Goal: Task Accomplishment & Management: Complete application form

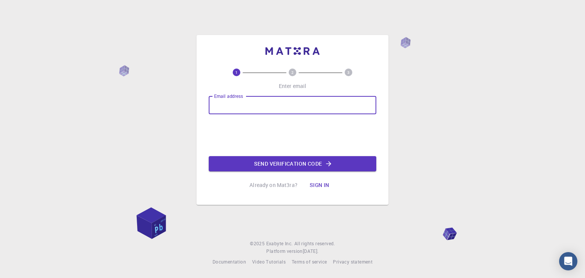
drag, startPoint x: 9, startPoint y: 65, endPoint x: 325, endPoint y: 104, distance: 317.9
click at [325, 104] on input "Email address" at bounding box center [293, 105] width 168 height 18
type input "m"
type input "yatirai26@gmail.com"
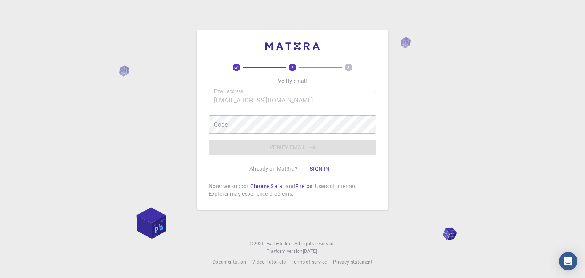
click at [296, 71] on icon "2" at bounding box center [293, 68] width 8 height 8
click at [116, 71] on div "2 3 Verify email Email address yatirai26@gmail.com Email address Code Code Veri…" at bounding box center [292, 139] width 585 height 278
click at [253, 80] on div "2 3 Verify email Email address yatirai26@gmail.com Email address Code Code Veri…" at bounding box center [293, 131] width 168 height 134
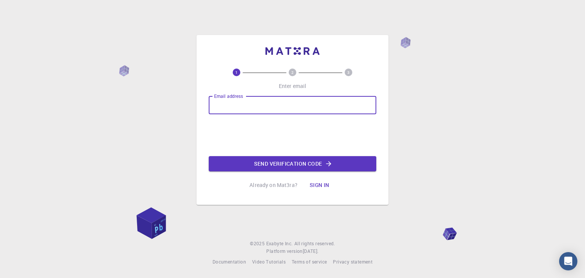
click at [248, 101] on input "Email address" at bounding box center [293, 105] width 168 height 18
type input "[EMAIL_ADDRESS][DOMAIN_NAME]"
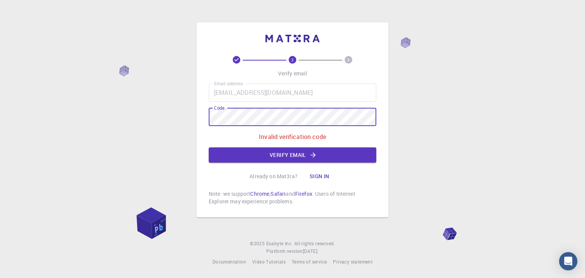
click at [193, 109] on div "2 3 Verify email Email address [EMAIL_ADDRESS][DOMAIN_NAME] Email address Code …" at bounding box center [292, 139] width 585 height 278
click at [193, 113] on div "2 3 Verify email Email address [EMAIL_ADDRESS][DOMAIN_NAME] Email address Code …" at bounding box center [292, 139] width 585 height 278
click at [65, 127] on div "2 3 Verify email Email address [EMAIL_ADDRESS][DOMAIN_NAME] Email address Code …" at bounding box center [292, 139] width 585 height 278
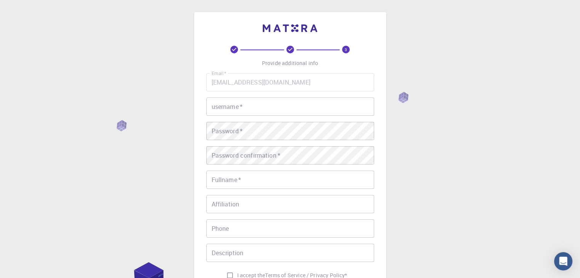
click at [225, 105] on div "username   * username   *" at bounding box center [290, 107] width 168 height 18
click at [242, 112] on input "username   *" at bounding box center [290, 107] width 168 height 18
click at [242, 111] on input "username   *" at bounding box center [290, 107] width 168 height 18
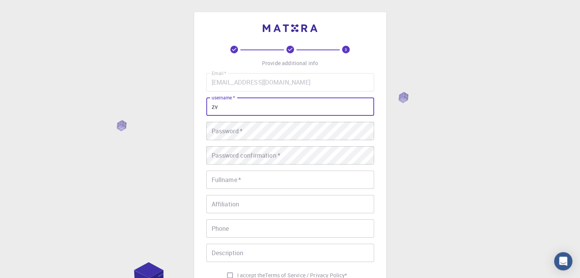
type input "z"
type input "d"
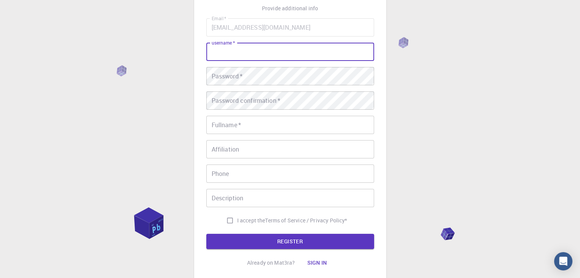
scroll to position [38, 0]
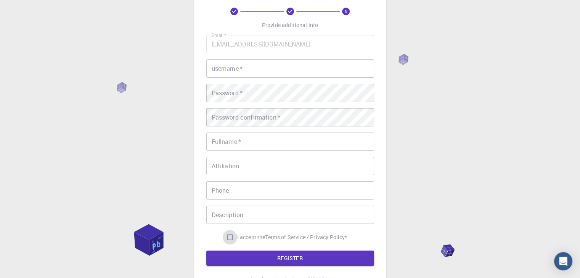
click at [225, 237] on input "I accept the Terms of Service / Privacy Policy *" at bounding box center [230, 237] width 14 height 14
checkbox input "true"
click at [301, 72] on input "username   *" at bounding box center [290, 68] width 168 height 18
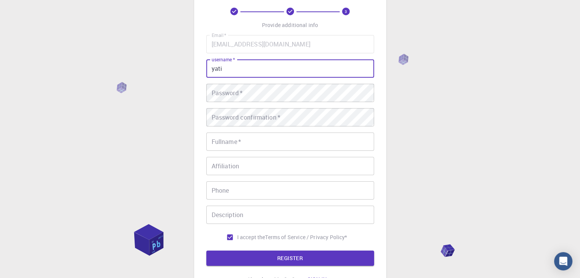
type input "yati"
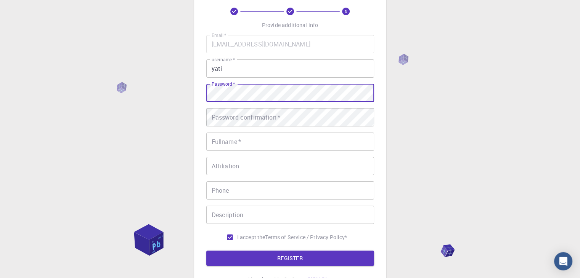
click at [206, 251] on button "REGISTER" at bounding box center [290, 258] width 168 height 15
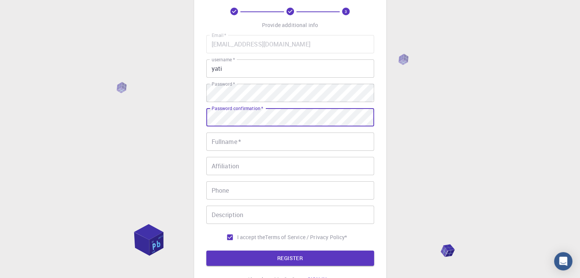
click at [206, 251] on button "REGISTER" at bounding box center [290, 258] width 168 height 15
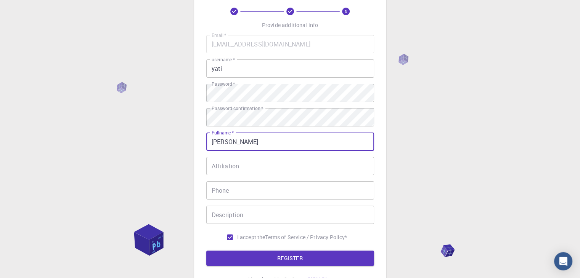
type input "[PERSON_NAME]"
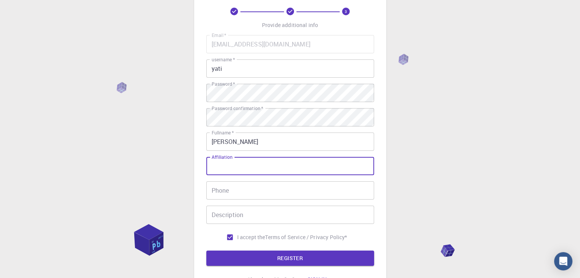
click at [248, 168] on input "Affiliation" at bounding box center [290, 166] width 168 height 18
drag, startPoint x: 240, startPoint y: 192, endPoint x: 240, endPoint y: 201, distance: 8.4
click at [240, 192] on input "Phone" at bounding box center [290, 190] width 168 height 18
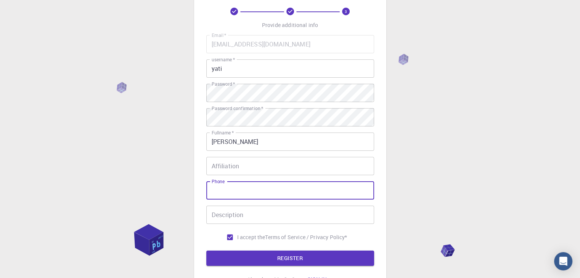
click at [238, 214] on div "Description Description" at bounding box center [290, 215] width 168 height 18
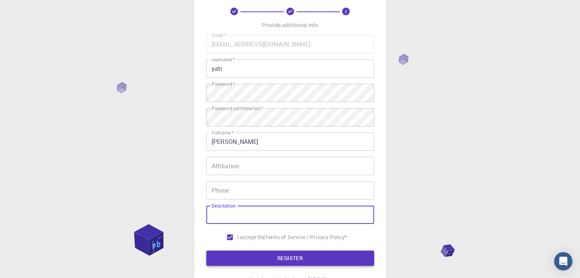
click at [256, 260] on button "REGISTER" at bounding box center [290, 258] width 168 height 15
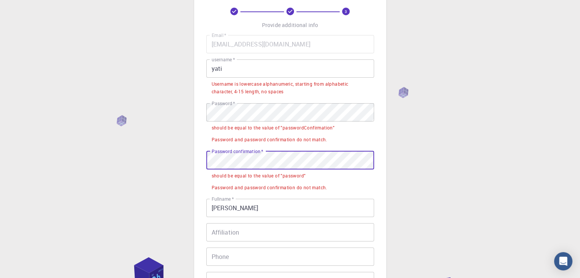
click at [192, 159] on div "3 Provide additional info Email   * [EMAIL_ADDRESS][DOMAIN_NAME] Email   * user…" at bounding box center [290, 189] width 580 height 454
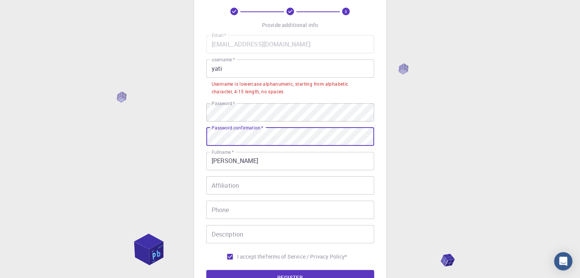
click at [225, 190] on input "Affiliation" at bounding box center [290, 185] width 168 height 18
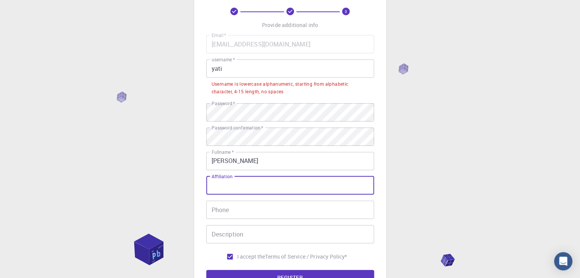
click at [226, 207] on div "Phone Phone" at bounding box center [290, 210] width 168 height 18
click at [238, 184] on input "Affiliation" at bounding box center [290, 185] width 168 height 18
click at [263, 184] on input "Affiliation" at bounding box center [290, 185] width 168 height 18
click at [238, 215] on input "Phone" at bounding box center [290, 210] width 168 height 18
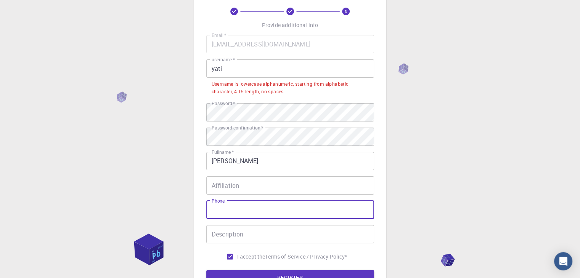
drag, startPoint x: 237, startPoint y: 235, endPoint x: 236, endPoint y: 229, distance: 6.2
click at [237, 235] on input "Description" at bounding box center [290, 234] width 168 height 18
click at [238, 212] on input "Phone" at bounding box center [290, 210] width 168 height 18
type input "9154904638"
click at [261, 234] on input "Description" at bounding box center [290, 234] width 168 height 18
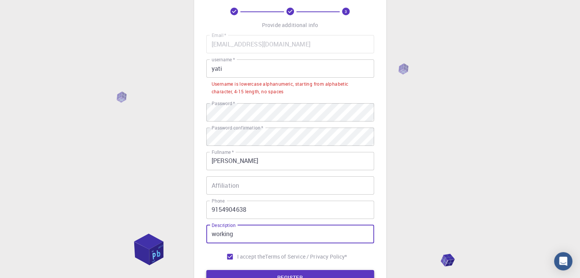
type input "working"
click at [291, 276] on button "REGISTER" at bounding box center [290, 277] width 168 height 15
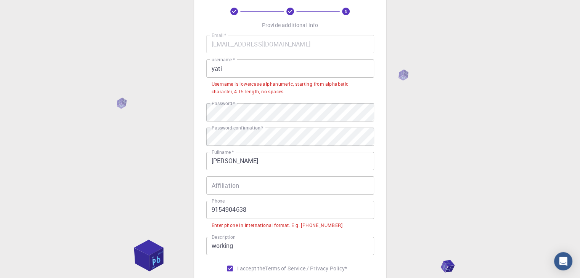
click at [213, 212] on input "9154904638" at bounding box center [290, 210] width 168 height 18
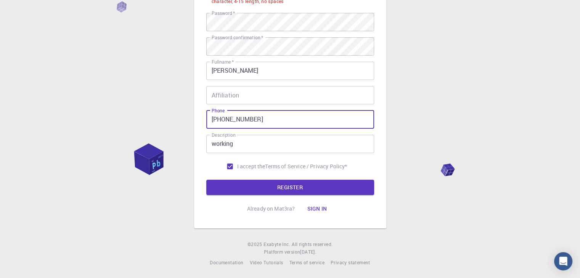
scroll to position [129, 0]
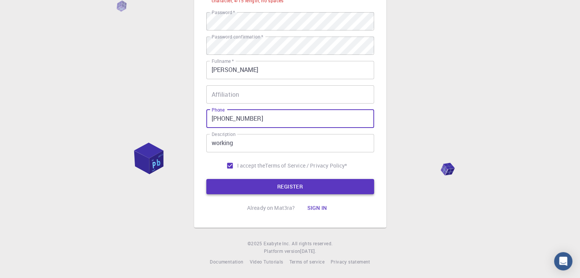
type input "[PHONE_NUMBER]"
click at [300, 181] on button "REGISTER" at bounding box center [290, 186] width 168 height 15
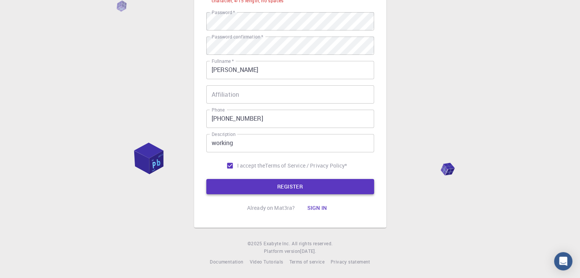
click at [280, 184] on button "REGISTER" at bounding box center [290, 186] width 168 height 15
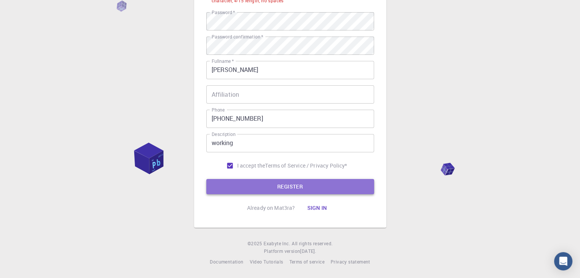
click at [346, 194] on button "REGISTER" at bounding box center [290, 186] width 168 height 15
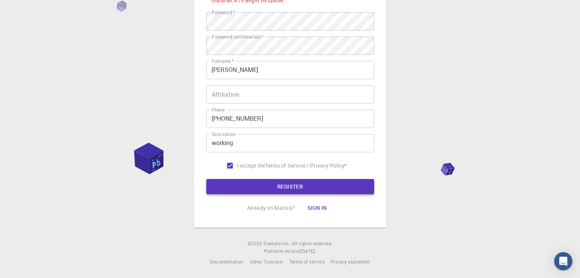
click at [346, 194] on button "REGISTER" at bounding box center [290, 186] width 168 height 15
click at [345, 189] on button "REGISTER" at bounding box center [290, 186] width 168 height 15
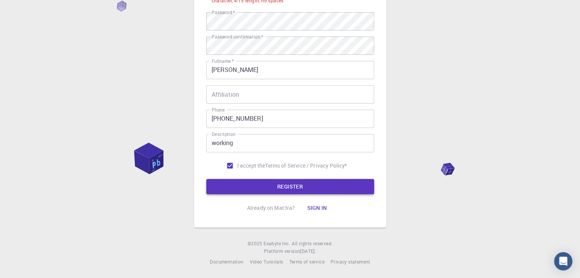
click at [345, 189] on button "REGISTER" at bounding box center [290, 186] width 168 height 15
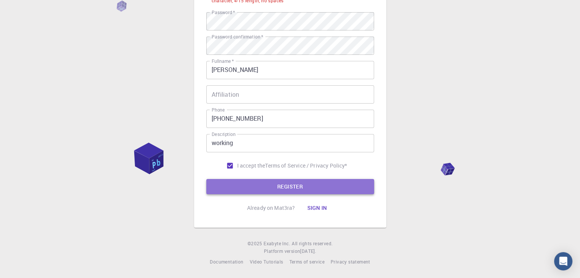
click at [317, 191] on button "REGISTER" at bounding box center [290, 186] width 168 height 15
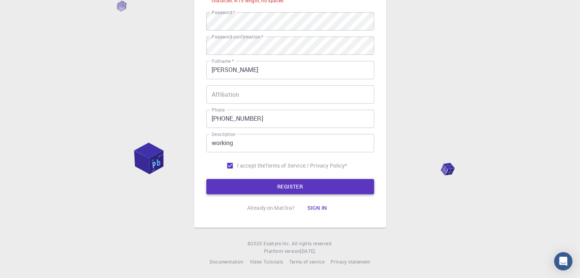
click at [317, 191] on button "REGISTER" at bounding box center [290, 186] width 168 height 15
click at [206, 179] on button "REGISTER" at bounding box center [290, 186] width 168 height 15
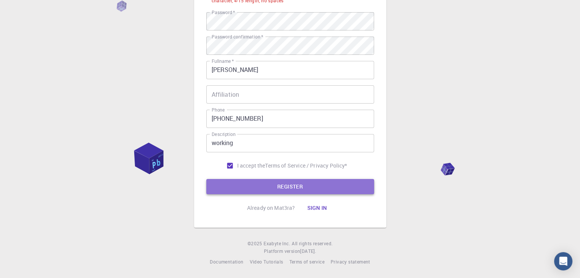
click at [325, 179] on button "REGISTER" at bounding box center [290, 186] width 168 height 15
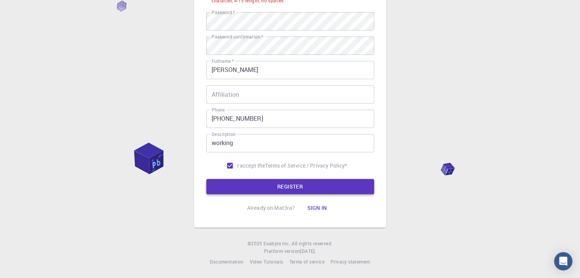
click at [325, 179] on button "REGISTER" at bounding box center [290, 186] width 168 height 15
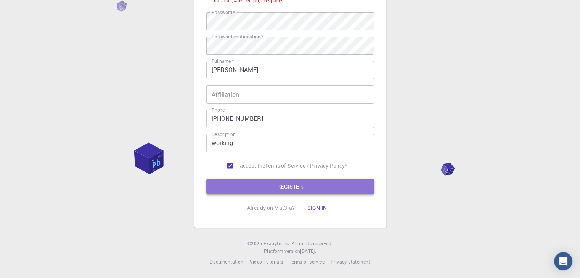
click at [325, 179] on button "REGISTER" at bounding box center [290, 186] width 168 height 15
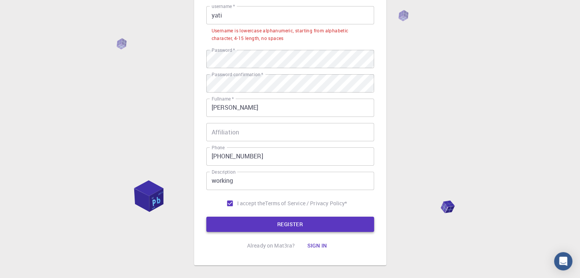
scroll to position [91, 0]
click at [206, 217] on button "REGISTER" at bounding box center [290, 224] width 168 height 15
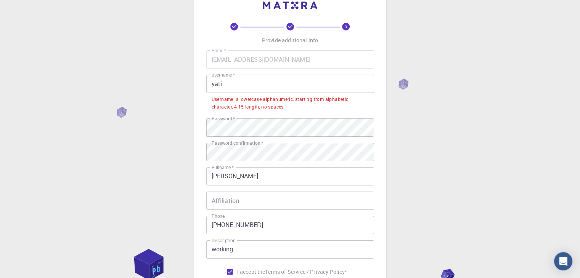
scroll to position [15, 0]
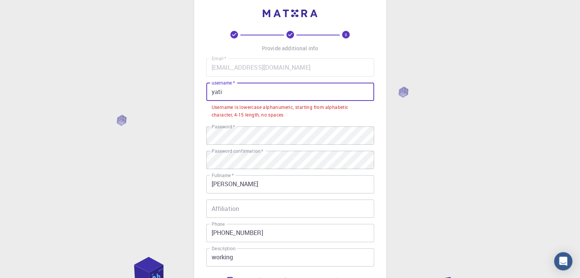
click at [276, 93] on input "yati" at bounding box center [290, 92] width 168 height 18
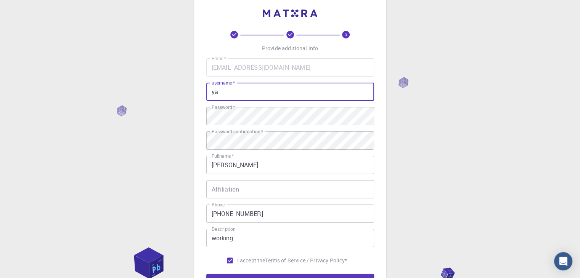
type input "y"
click at [206, 274] on button "REGISTER" at bounding box center [290, 281] width 168 height 15
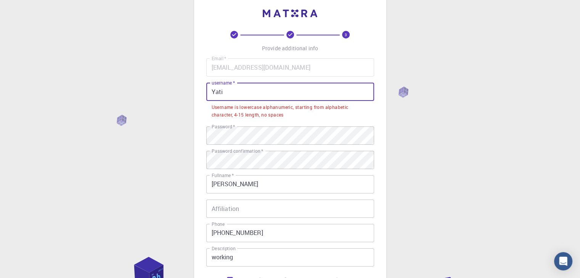
click at [335, 124] on div "Email   * [EMAIL_ADDRESS][DOMAIN_NAME] Email   * username   * Yati username   *…" at bounding box center [290, 172] width 168 height 229
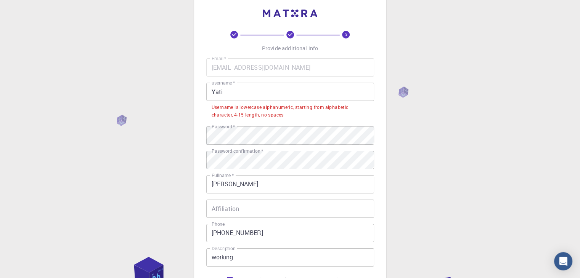
click at [225, 95] on input "Yati" at bounding box center [290, 92] width 168 height 18
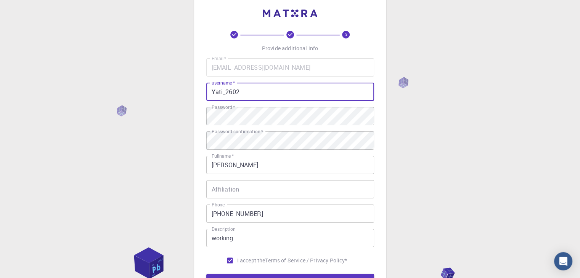
scroll to position [110, 0]
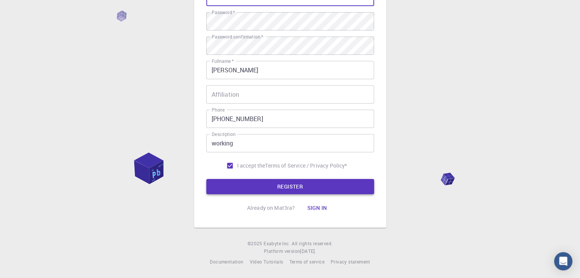
click at [301, 188] on button "REGISTER" at bounding box center [290, 186] width 168 height 15
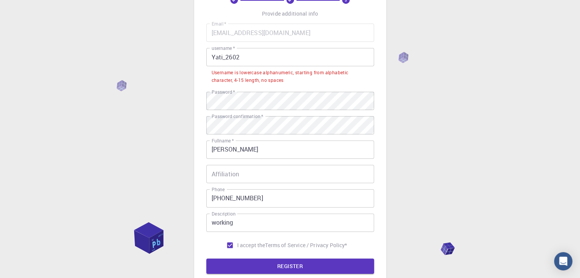
scroll to position [0, 0]
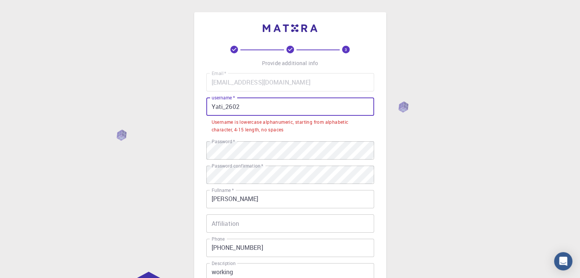
click at [217, 109] on input "Yati_2602" at bounding box center [290, 107] width 168 height 18
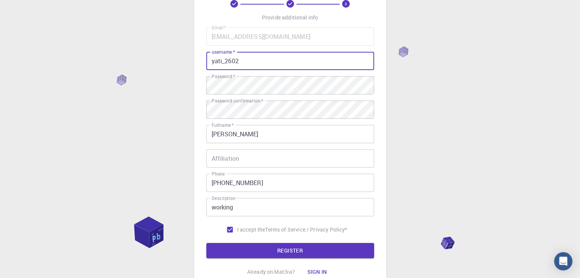
scroll to position [110, 0]
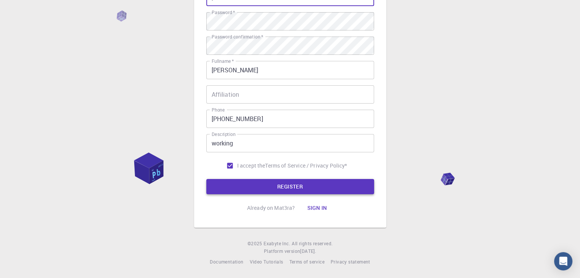
click at [270, 181] on button "REGISTER" at bounding box center [290, 186] width 168 height 15
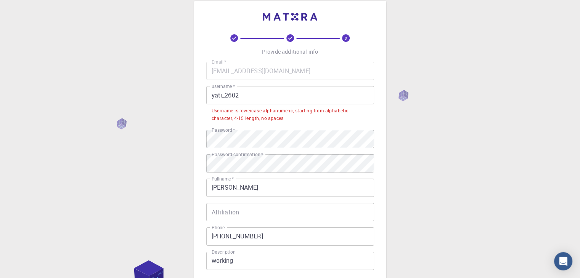
scroll to position [0, 0]
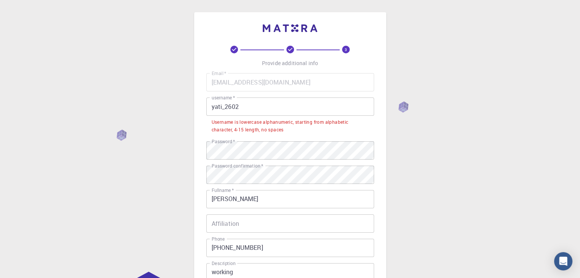
click at [248, 107] on input "yati_2602" at bounding box center [290, 107] width 168 height 18
click at [226, 108] on input "yati_2602" at bounding box center [290, 107] width 168 height 18
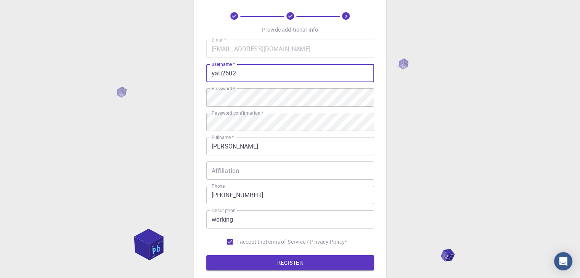
scroll to position [34, 0]
type input "yati2602"
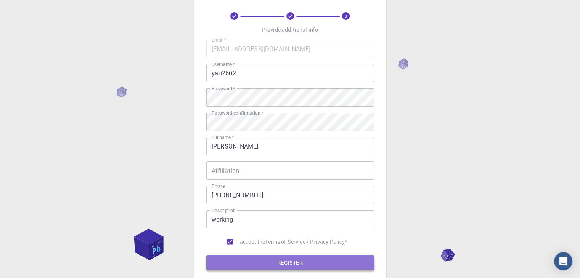
click at [247, 261] on button "REGISTER" at bounding box center [290, 262] width 168 height 15
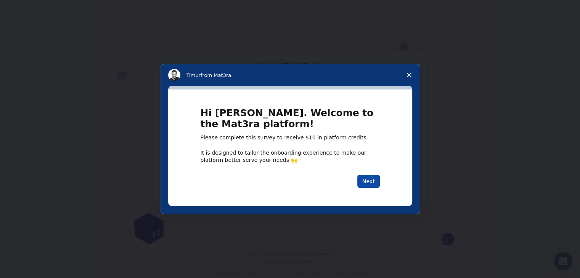
click at [367, 184] on button "Next" at bounding box center [368, 181] width 22 height 13
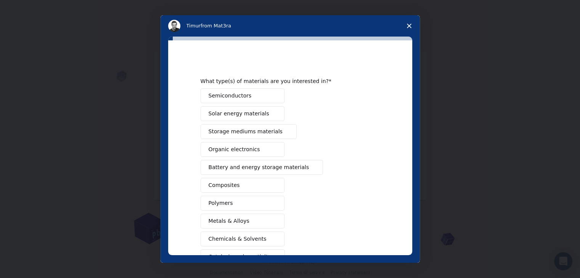
click at [369, 180] on div "Semiconductors Solar energy materials Storage mediums materials Organic electro…" at bounding box center [289, 194] width 179 height 212
click at [255, 115] on span "Solar energy materials" at bounding box center [238, 114] width 61 height 8
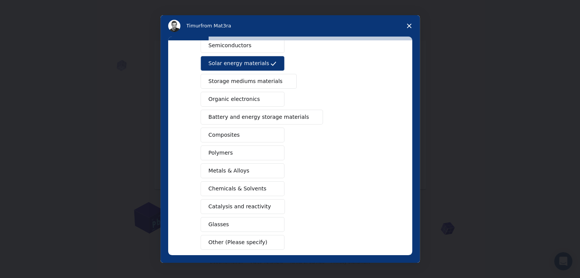
scroll to position [50, 0]
click at [271, 111] on button "Battery and energy storage materials" at bounding box center [261, 117] width 123 height 15
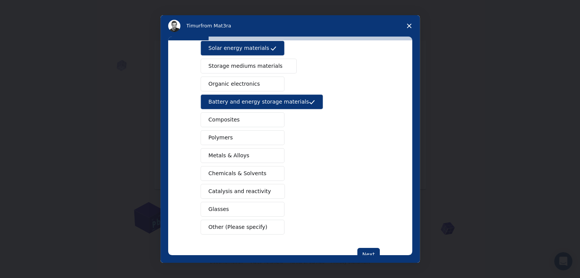
scroll to position [88, 0]
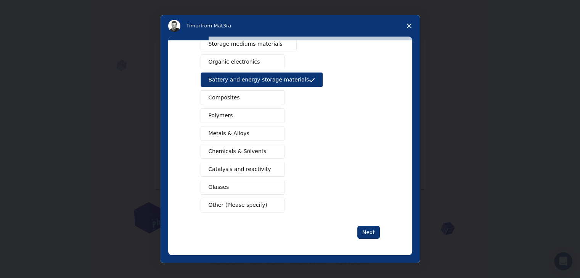
click at [233, 181] on button "Glasses" at bounding box center [242, 187] width 84 height 15
click at [240, 132] on span "Metals & Alloys" at bounding box center [228, 134] width 41 height 8
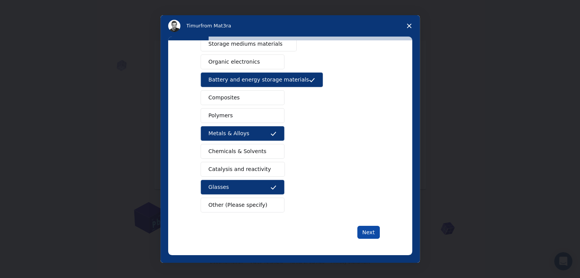
click at [367, 231] on button "Next" at bounding box center [368, 232] width 22 height 13
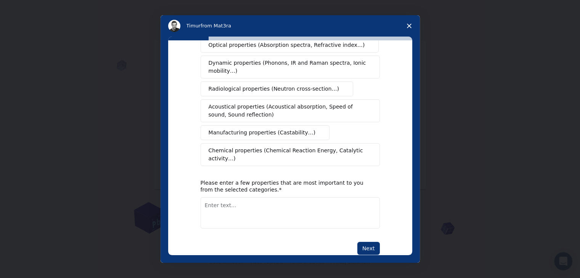
scroll to position [0, 0]
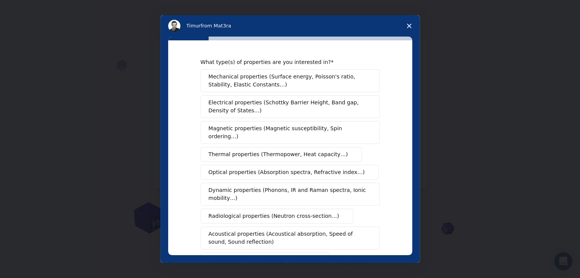
click at [279, 85] on span "Mechanical properties (Surface energy, Poisson's ratio, Stability, Elastic Cons…" at bounding box center [287, 81] width 159 height 16
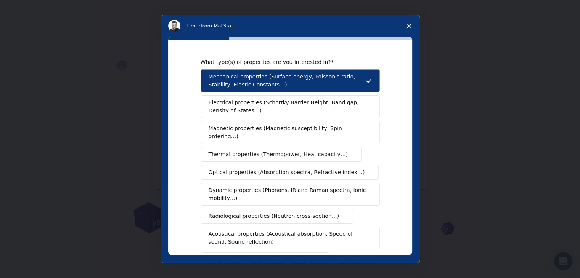
click at [269, 110] on span "Electrical properties (Schottky Barrier Height, Band gap, Density of States…)" at bounding box center [287, 107] width 159 height 16
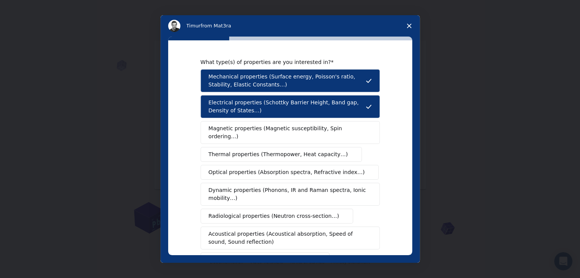
click at [268, 137] on div "Mechanical properties (Surface energy, Poisson's ratio, Stability, Elastic Cons…" at bounding box center [289, 181] width 179 height 224
click at [270, 129] on span "Magnetic properties (Magnetic susceptibility, Spin ordering…)" at bounding box center [286, 133] width 157 height 16
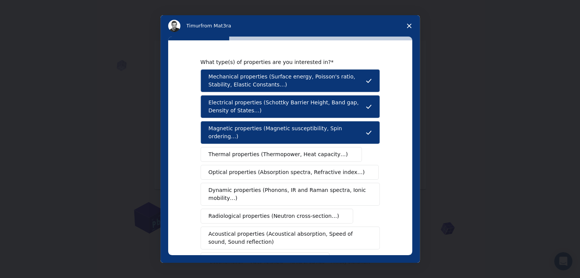
click at [270, 151] on span "Thermal properties (Thermopower, Heat capacity…)" at bounding box center [277, 155] width 139 height 8
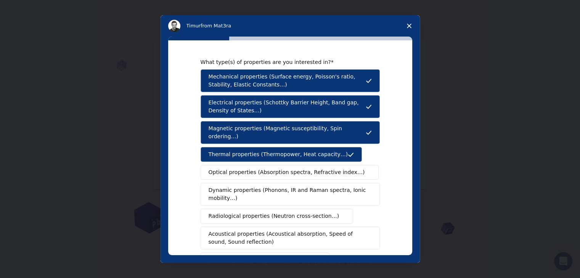
click at [271, 171] on button "Optical properties (Absorption spectra, Refractive index…)" at bounding box center [289, 172] width 178 height 15
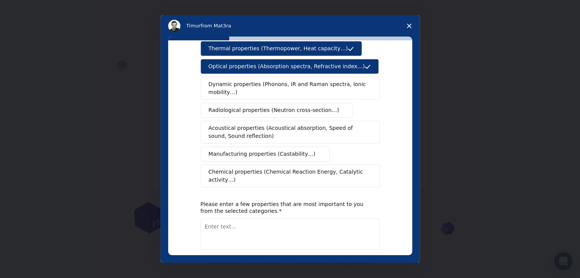
scroll to position [114, 0]
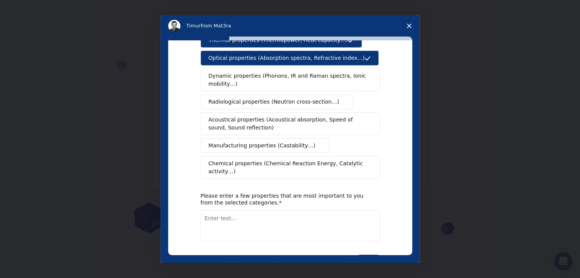
click at [313, 75] on span "Dynamic properties (Phonons, IR and Raman spectra, Ionic mobility…)" at bounding box center [287, 80] width 158 height 16
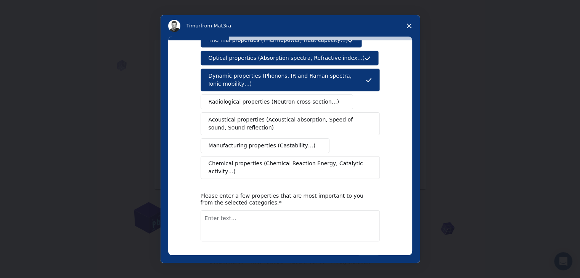
click at [305, 98] on span "Radiological properties (Neutron cross-section…)" at bounding box center [273, 102] width 131 height 8
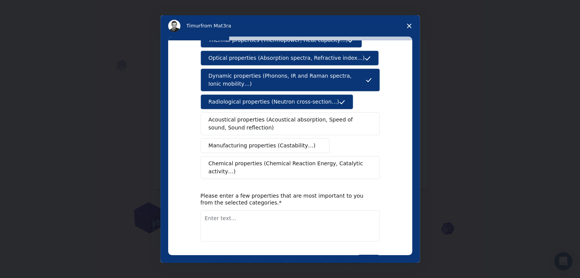
click at [308, 117] on span "Acoustical properties (Acoustical absorption, Speed of sound, Sound reflection)" at bounding box center [287, 124] width 159 height 16
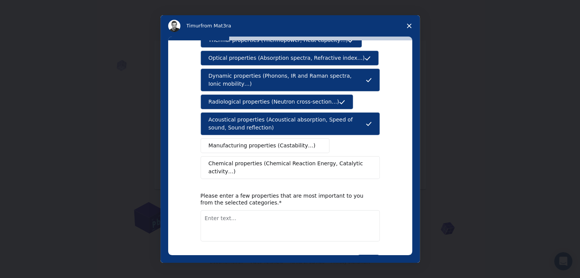
click at [282, 142] on span "Manufacturing properties (Castability…)" at bounding box center [261, 146] width 107 height 8
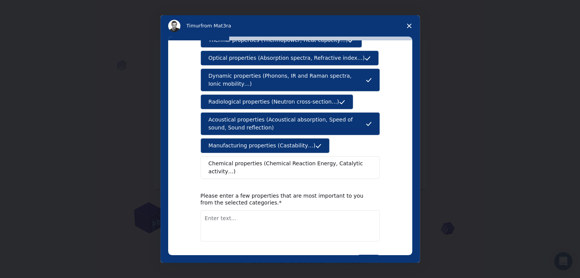
click at [289, 160] on span "Chemical properties (Chemical Reaction Energy, Catalytic activity…)" at bounding box center [287, 168] width 158 height 16
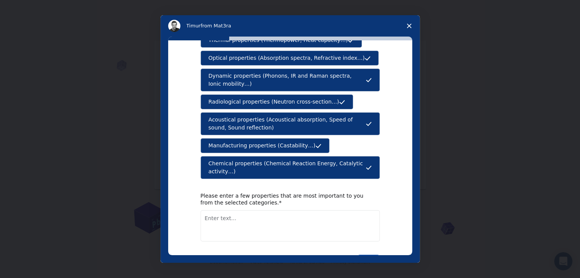
click at [363, 255] on button "Next" at bounding box center [368, 261] width 22 height 13
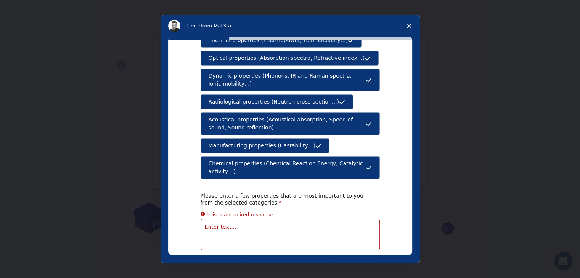
click at [264, 219] on textarea "Enter text..." at bounding box center [289, 234] width 179 height 31
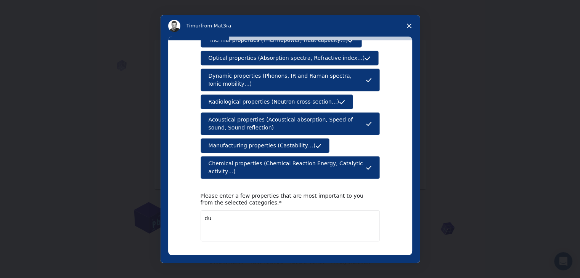
type textarea "d"
type textarea "durability and enegy generation"
click at [365, 255] on button "Next" at bounding box center [368, 261] width 22 height 13
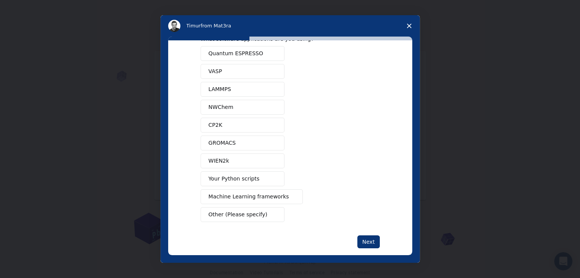
scroll to position [33, 0]
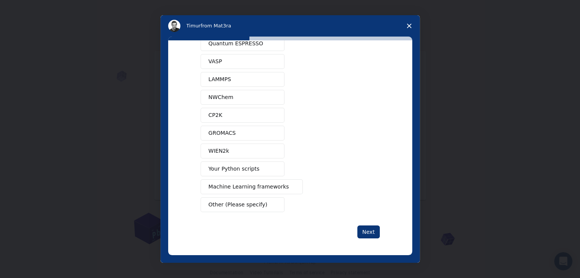
click at [236, 205] on span "Other (Please specify)" at bounding box center [237, 205] width 59 height 8
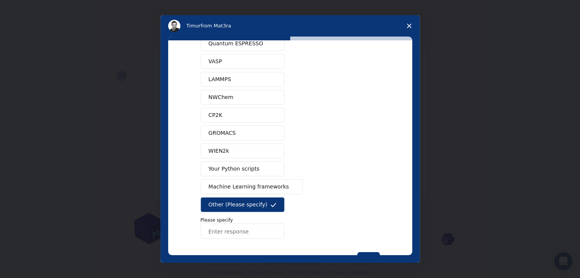
click at [248, 233] on input "Enter response" at bounding box center [242, 231] width 84 height 15
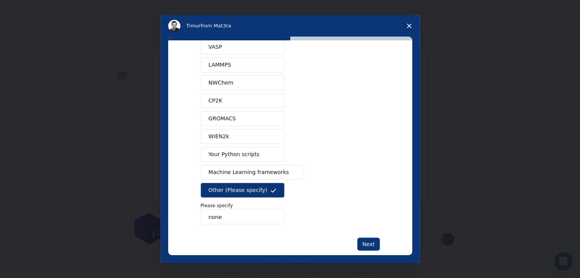
scroll to position [60, 0]
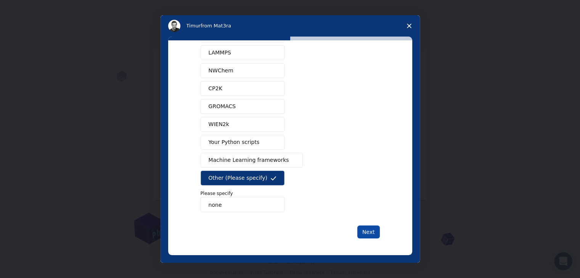
type input "none"
click at [365, 226] on button "Next" at bounding box center [368, 232] width 22 height 13
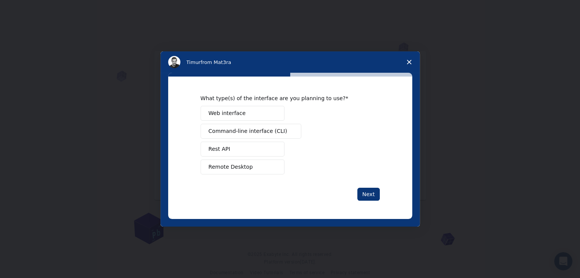
click at [242, 165] on span "Remote Desktop" at bounding box center [230, 167] width 44 height 8
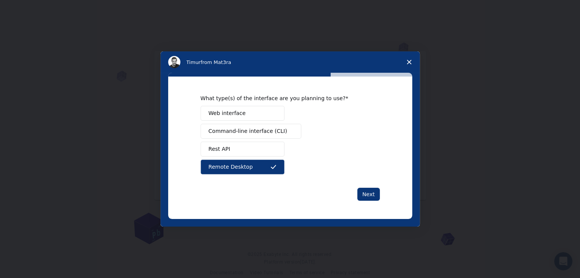
click at [256, 114] on button "Web interface" at bounding box center [242, 113] width 84 height 15
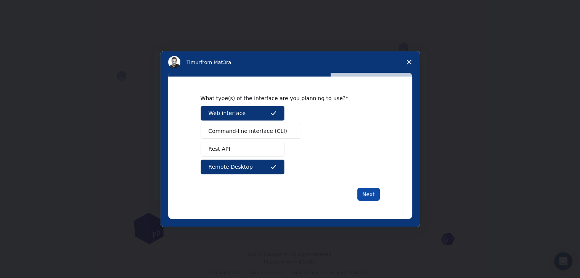
click at [367, 191] on button "Next" at bounding box center [368, 194] width 22 height 13
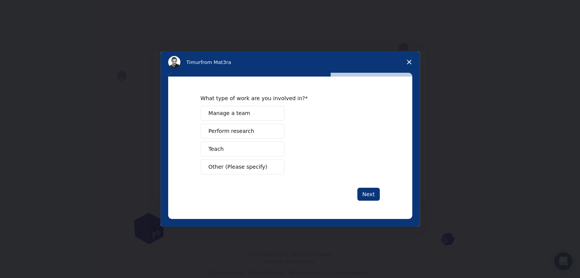
click at [246, 162] on button "Other (Please specify)" at bounding box center [242, 167] width 84 height 15
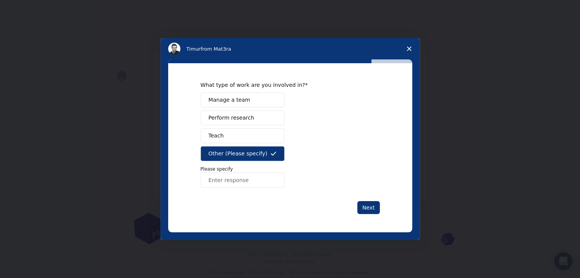
click at [247, 184] on input "Enter response" at bounding box center [242, 180] width 84 height 15
type input "student'"
click at [377, 209] on button "Next" at bounding box center [368, 207] width 22 height 13
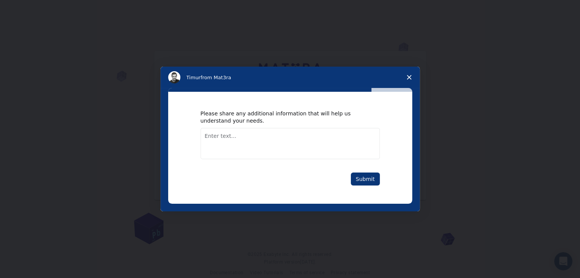
click at [247, 141] on textarea "Enter text..." at bounding box center [289, 143] width 179 height 31
type textarea "none thank you"
click at [367, 180] on button "Submit" at bounding box center [365, 179] width 29 height 13
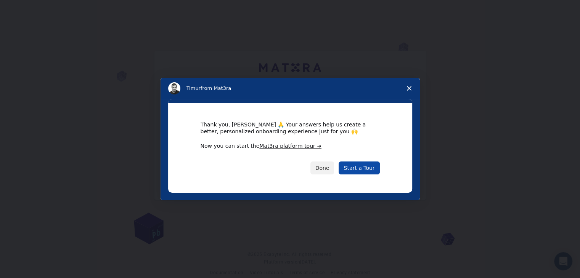
click at [372, 167] on link "Start a Tour" at bounding box center [358, 168] width 41 height 13
click at [412, 88] on span "Close survey" at bounding box center [408, 88] width 21 height 21
